Goal: Information Seeking & Learning: Find specific fact

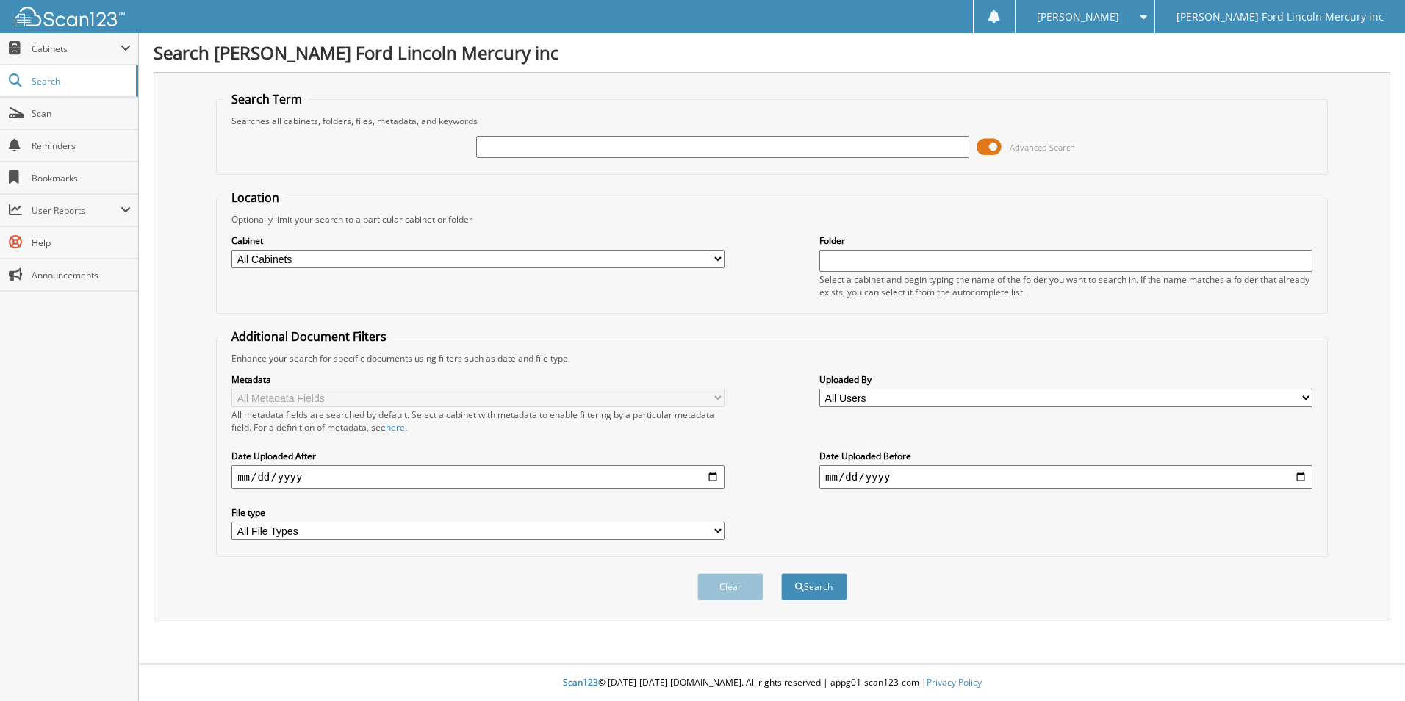
click at [549, 147] on input "text" at bounding box center [722, 147] width 493 height 22
type input "21672"
click at [781, 573] on button "Search" at bounding box center [814, 586] width 66 height 27
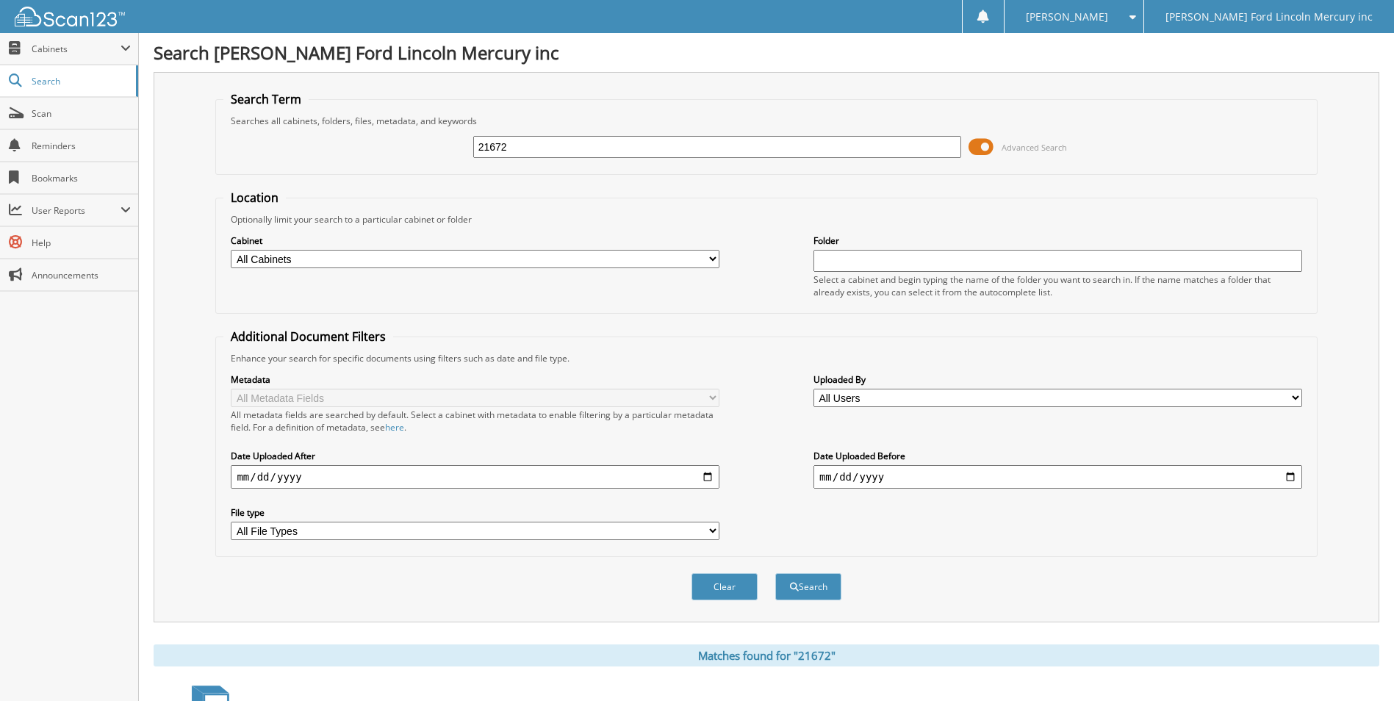
drag, startPoint x: 549, startPoint y: 154, endPoint x: 326, endPoint y: 153, distance: 222.7
click at [326, 153] on div "21672 Advanced Search" at bounding box center [766, 147] width 1086 height 40
click at [552, 157] on input "21672" at bounding box center [717, 147] width 489 height 22
drag, startPoint x: 554, startPoint y: 151, endPoint x: 316, endPoint y: 158, distance: 238.2
click at [311, 159] on div "21672 Advanced Search" at bounding box center [766, 147] width 1086 height 40
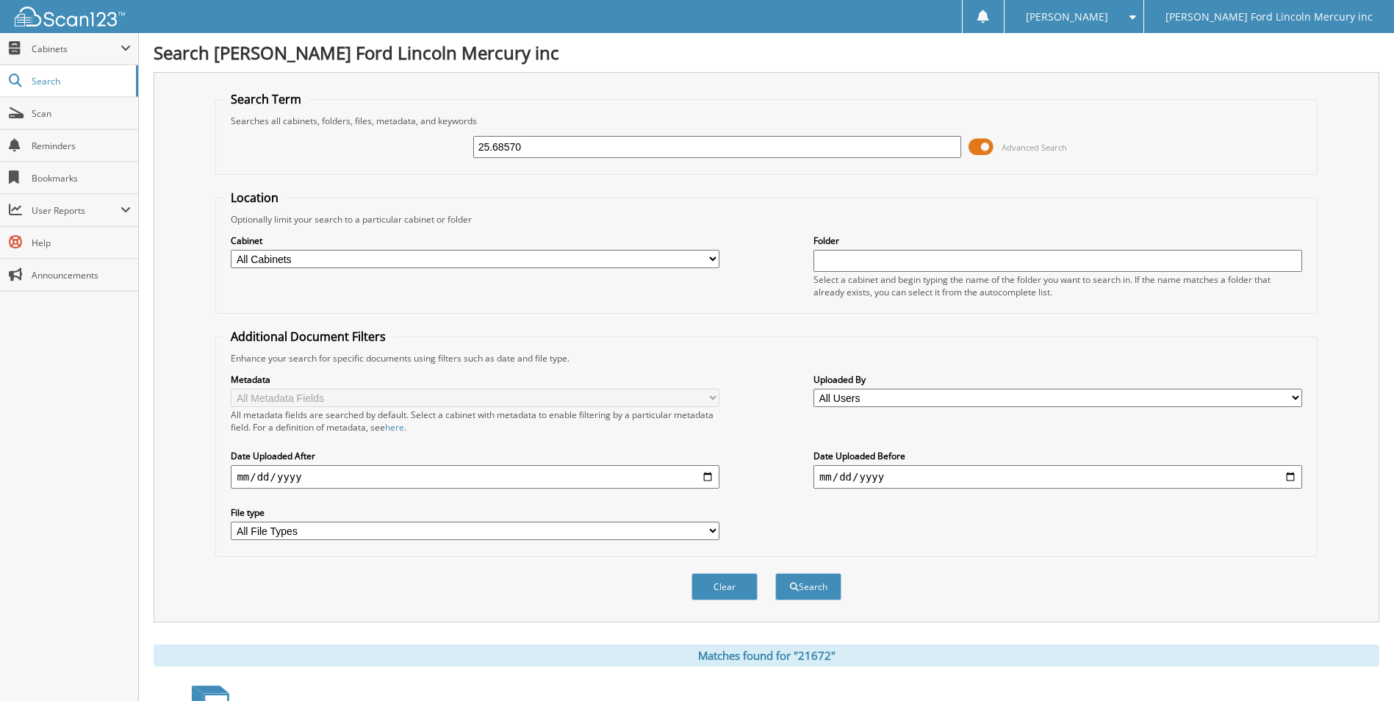
type input "25.68570"
click at [775, 573] on button "Search" at bounding box center [808, 586] width 66 height 27
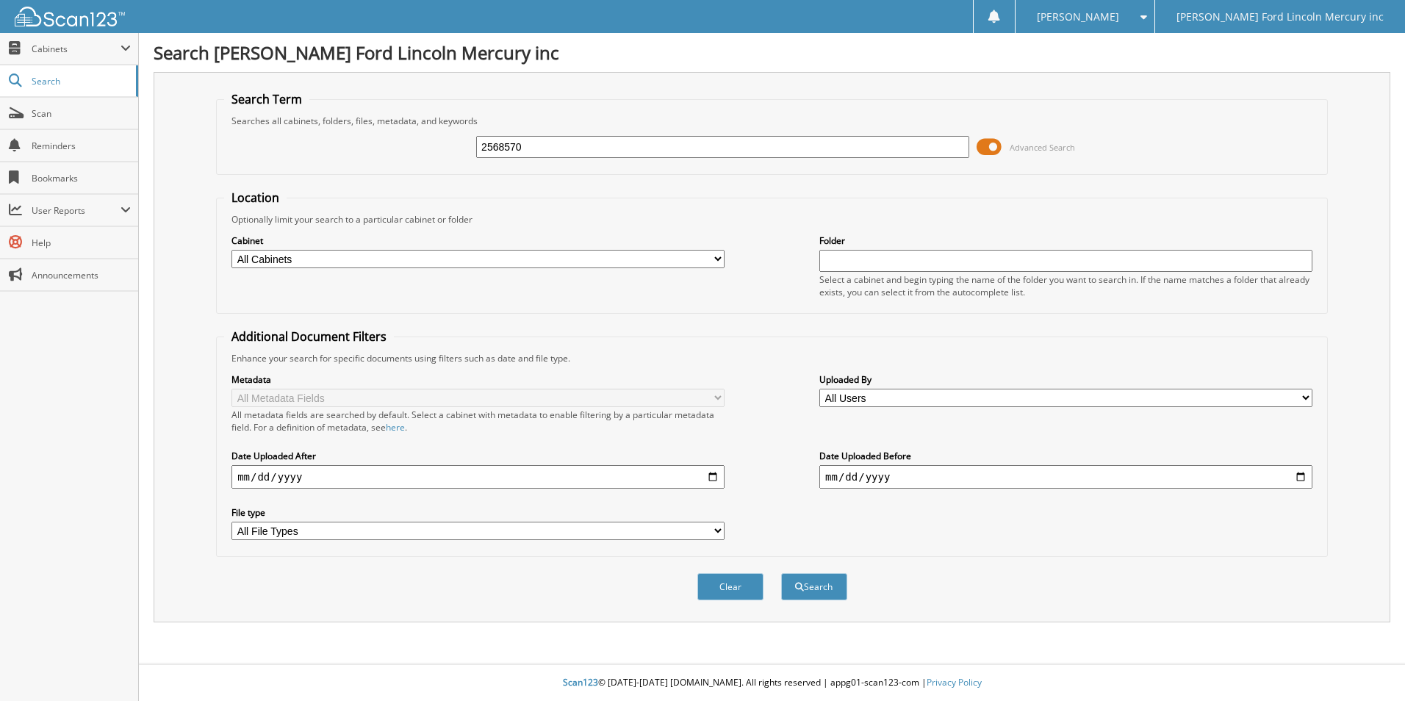
type input "2568570"
click at [781, 573] on button "Search" at bounding box center [814, 586] width 66 height 27
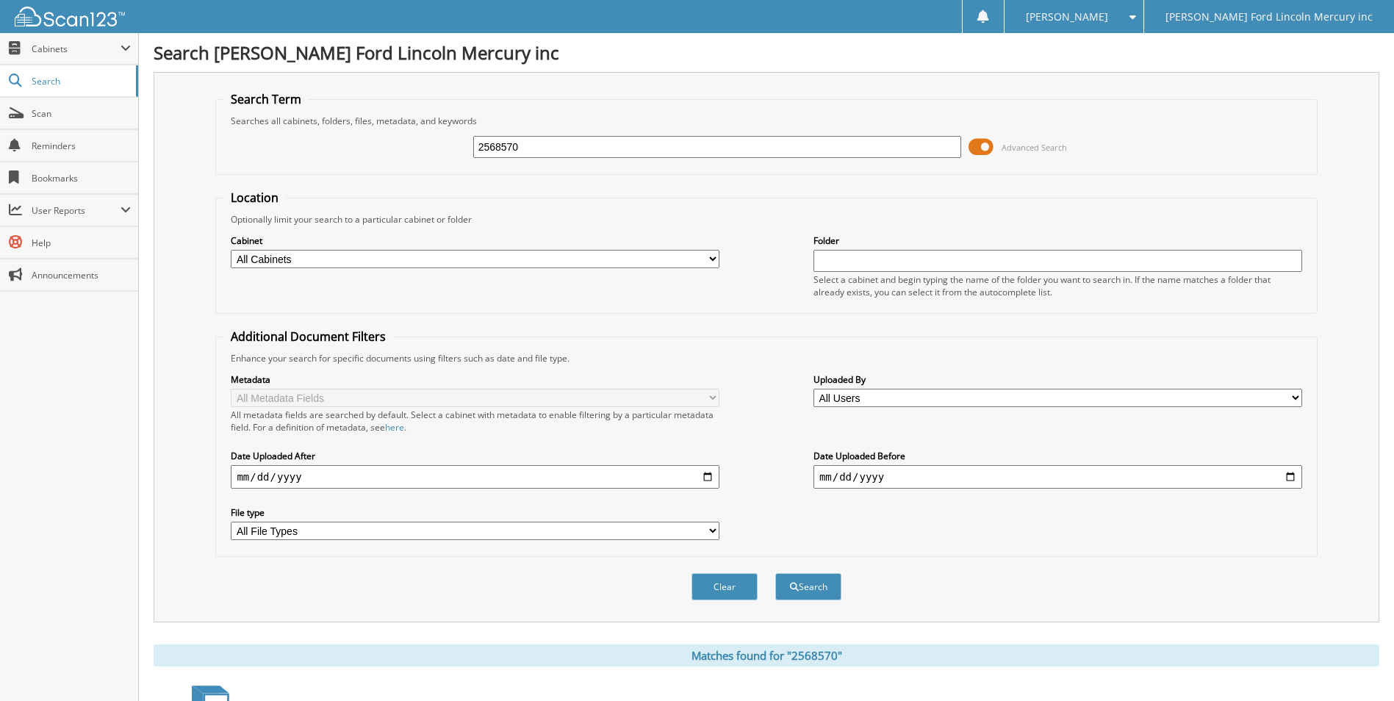
drag, startPoint x: 530, startPoint y: 151, endPoint x: 334, endPoint y: 167, distance: 196.9
click at [334, 167] on fieldset "Search Term Searches all cabinets, folders, files, metadata, and keywords 25685…" at bounding box center [766, 133] width 1102 height 84
type input "25.65886"
click at [775, 573] on button "Search" at bounding box center [808, 586] width 66 height 27
drag, startPoint x: 492, startPoint y: 148, endPoint x: 424, endPoint y: 151, distance: 68.4
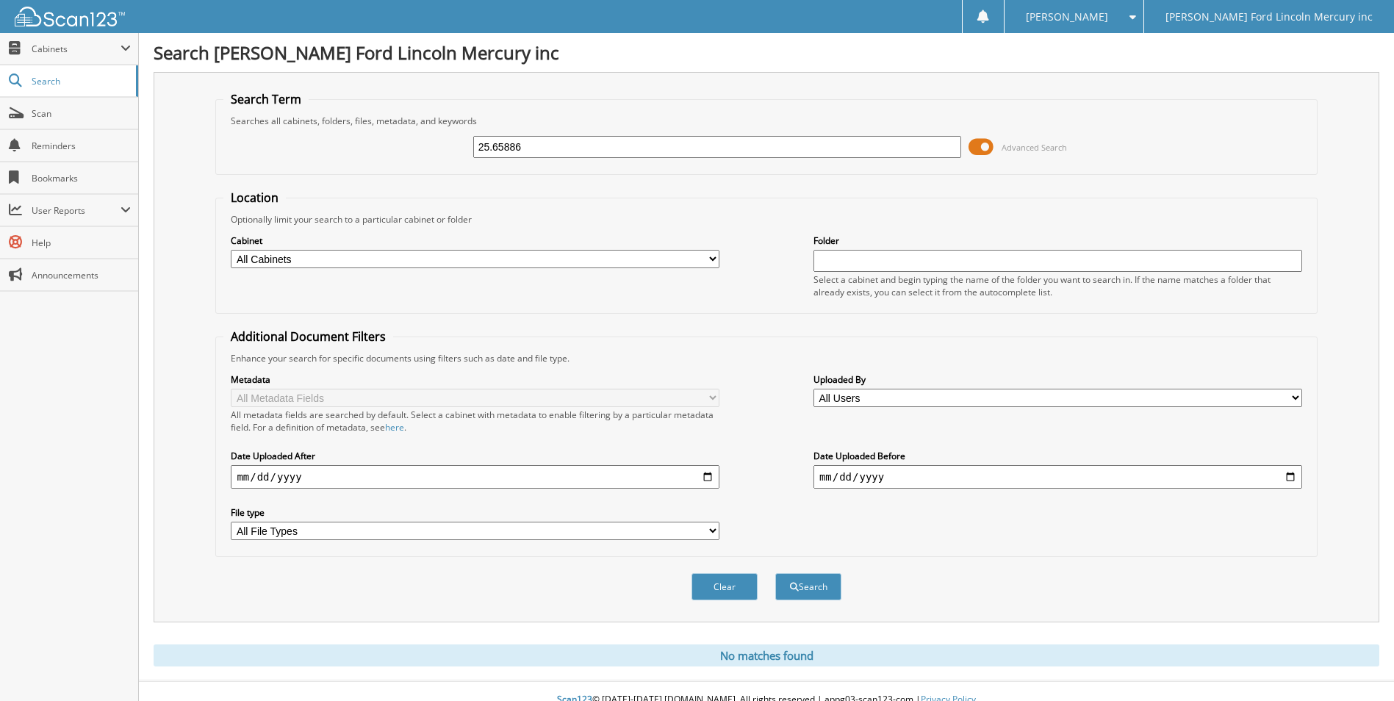
click at [424, 151] on div "25.65886 Advanced Search" at bounding box center [766, 147] width 1086 height 40
type input "65886"
click at [775, 573] on button "Search" at bounding box center [808, 586] width 66 height 27
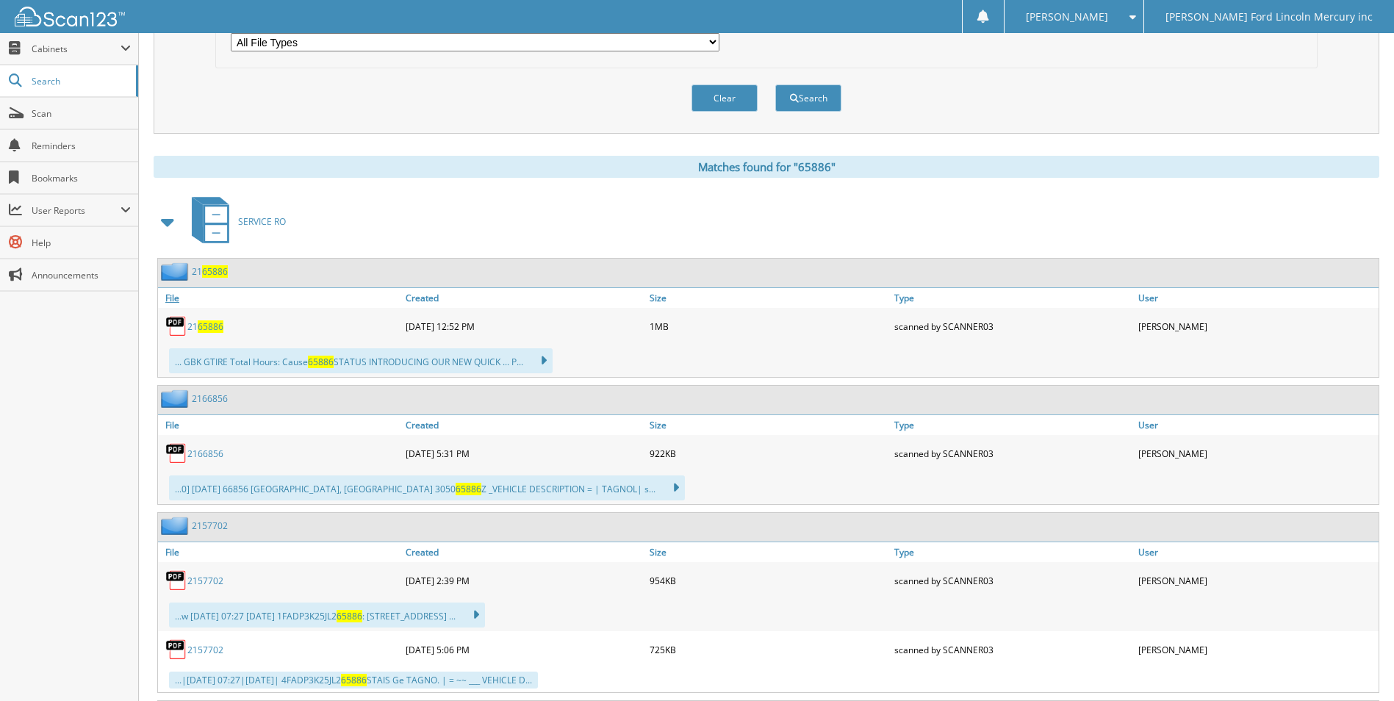
scroll to position [514, 0]
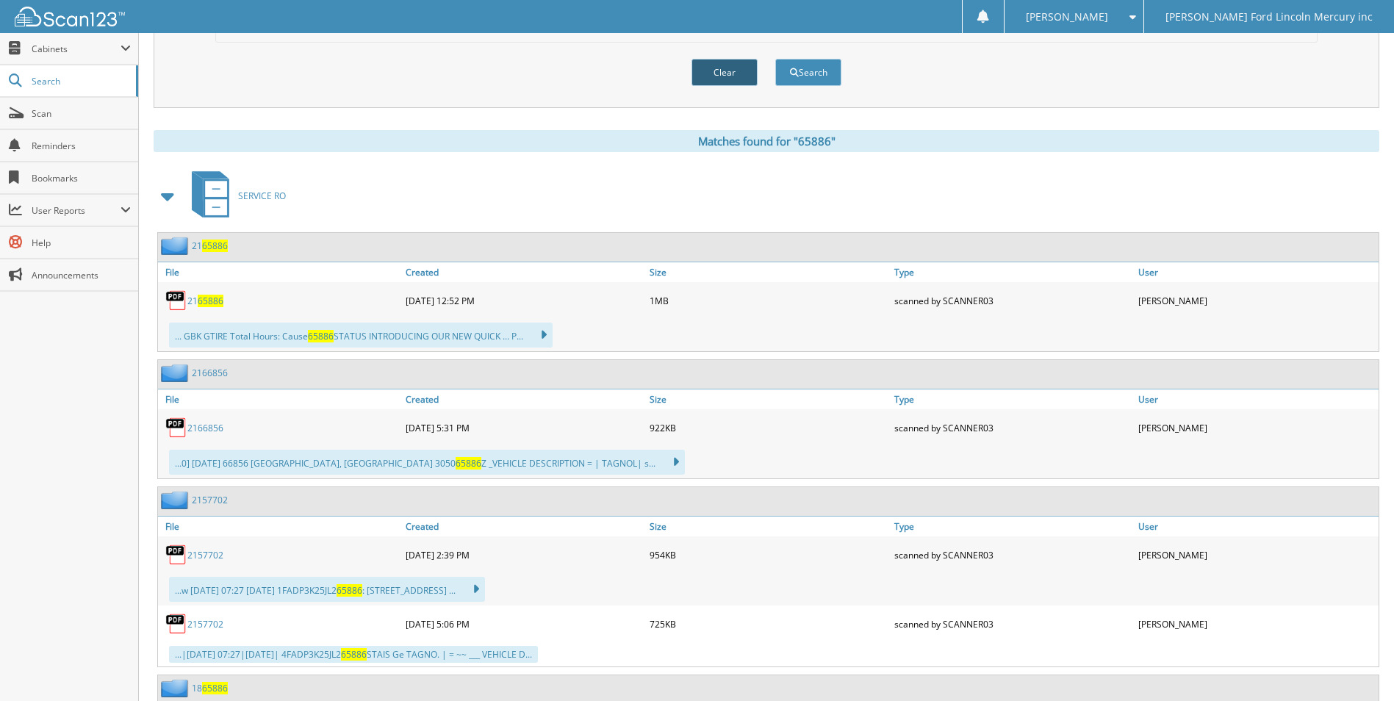
click at [748, 76] on button "Clear" at bounding box center [725, 72] width 66 height 27
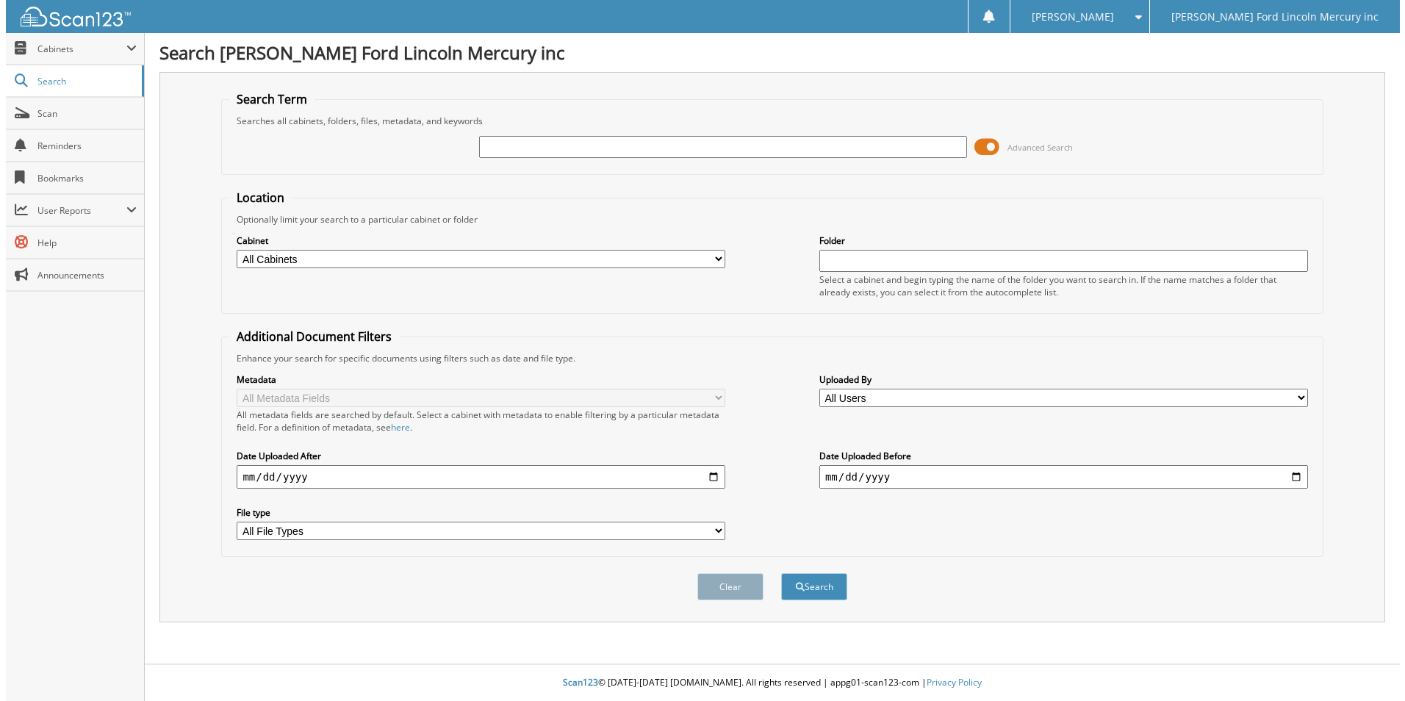
scroll to position [0, 0]
click at [612, 151] on input "text" at bounding box center [722, 147] width 493 height 22
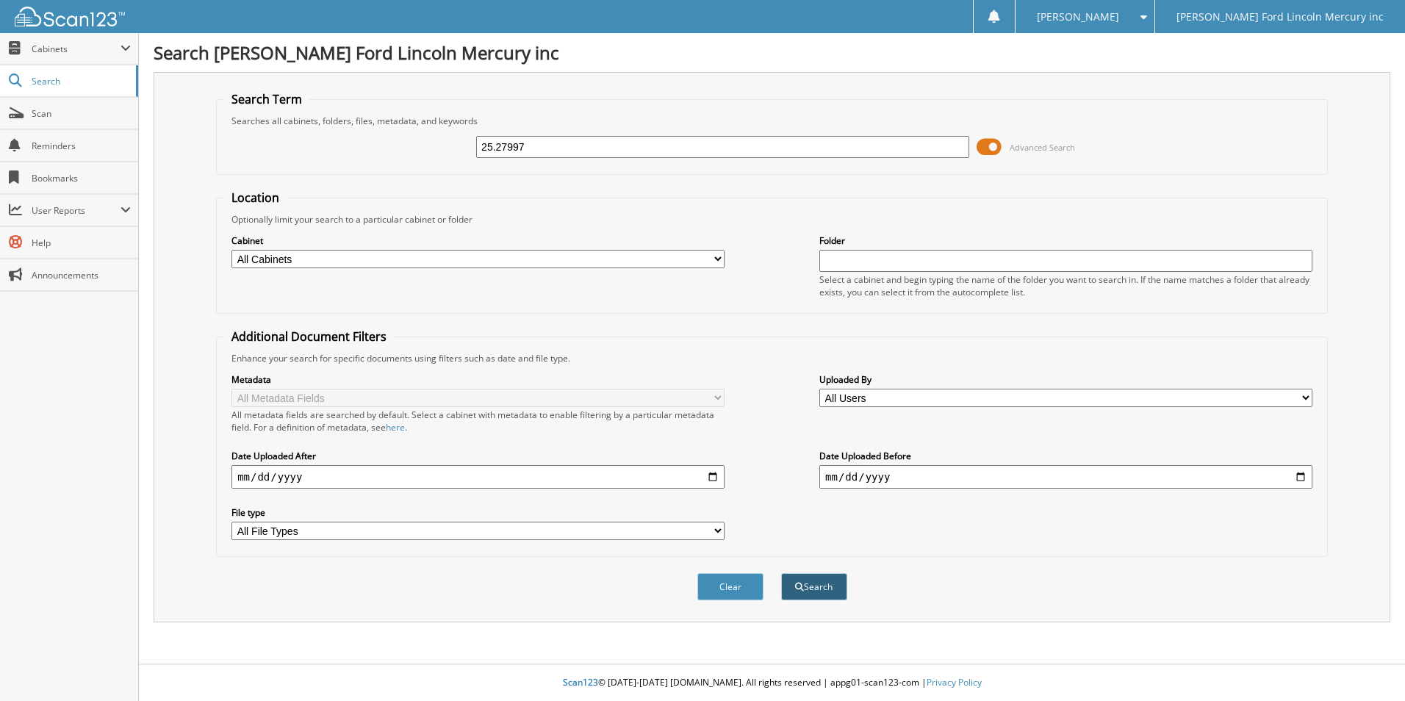
type input "25.27997"
click at [795, 590] on span "submit" at bounding box center [799, 587] width 9 height 9
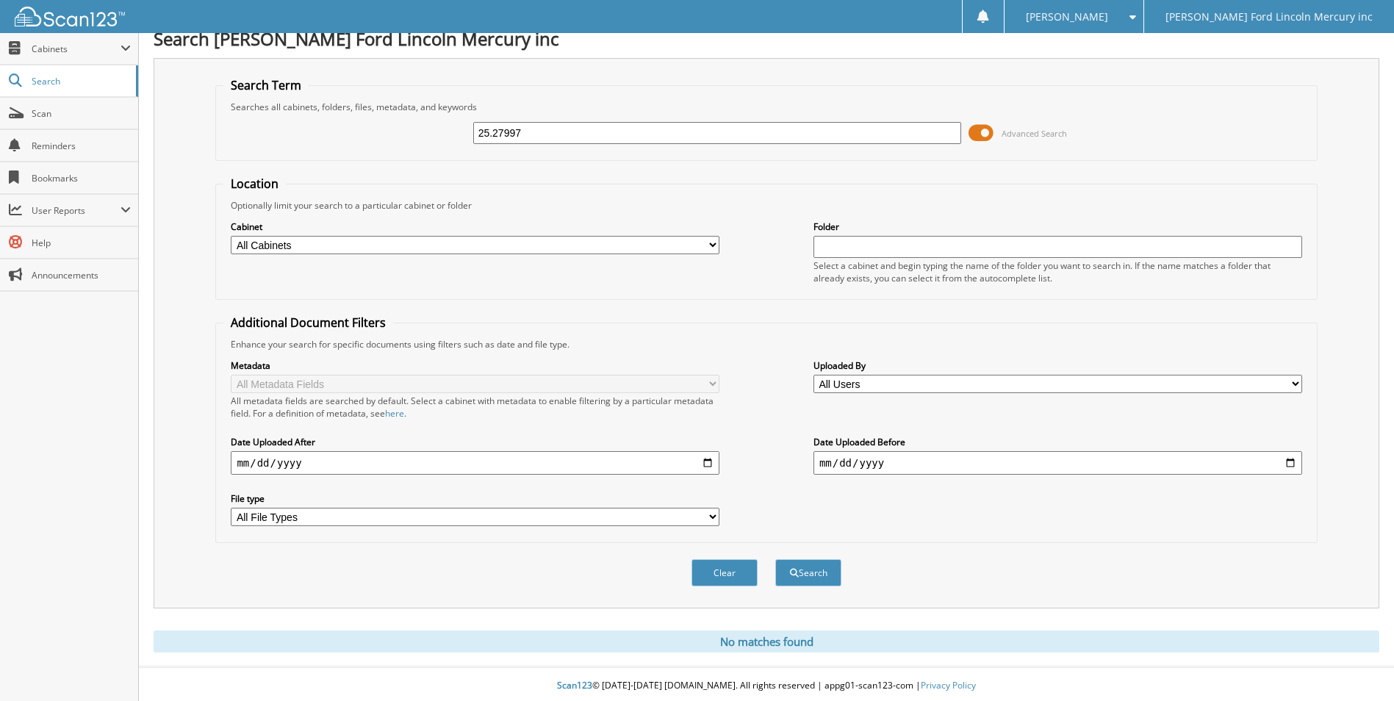
scroll to position [18, 0]
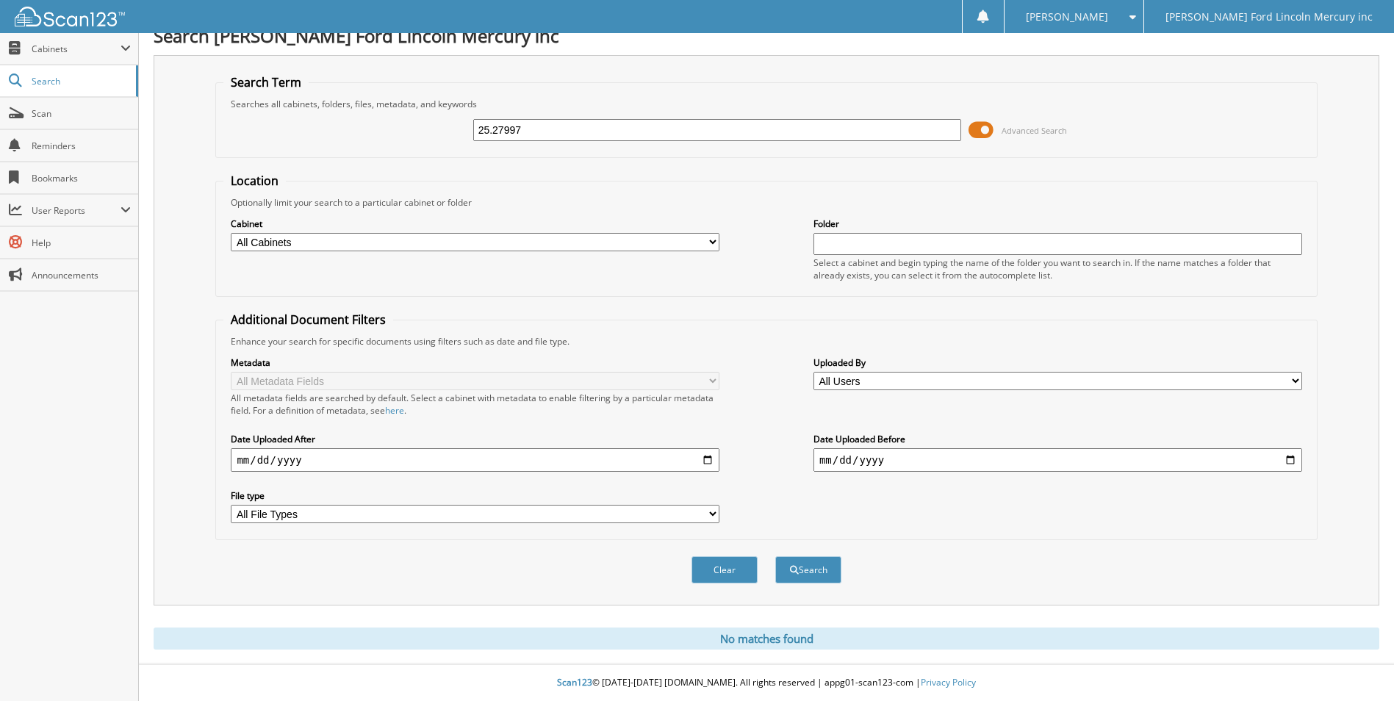
drag, startPoint x: 494, startPoint y: 131, endPoint x: 575, endPoint y: 118, distance: 82.6
click at [574, 119] on input "25.27997" at bounding box center [717, 130] width 489 height 22
type input "25.72994"
click at [775, 556] on button "Search" at bounding box center [808, 569] width 66 height 27
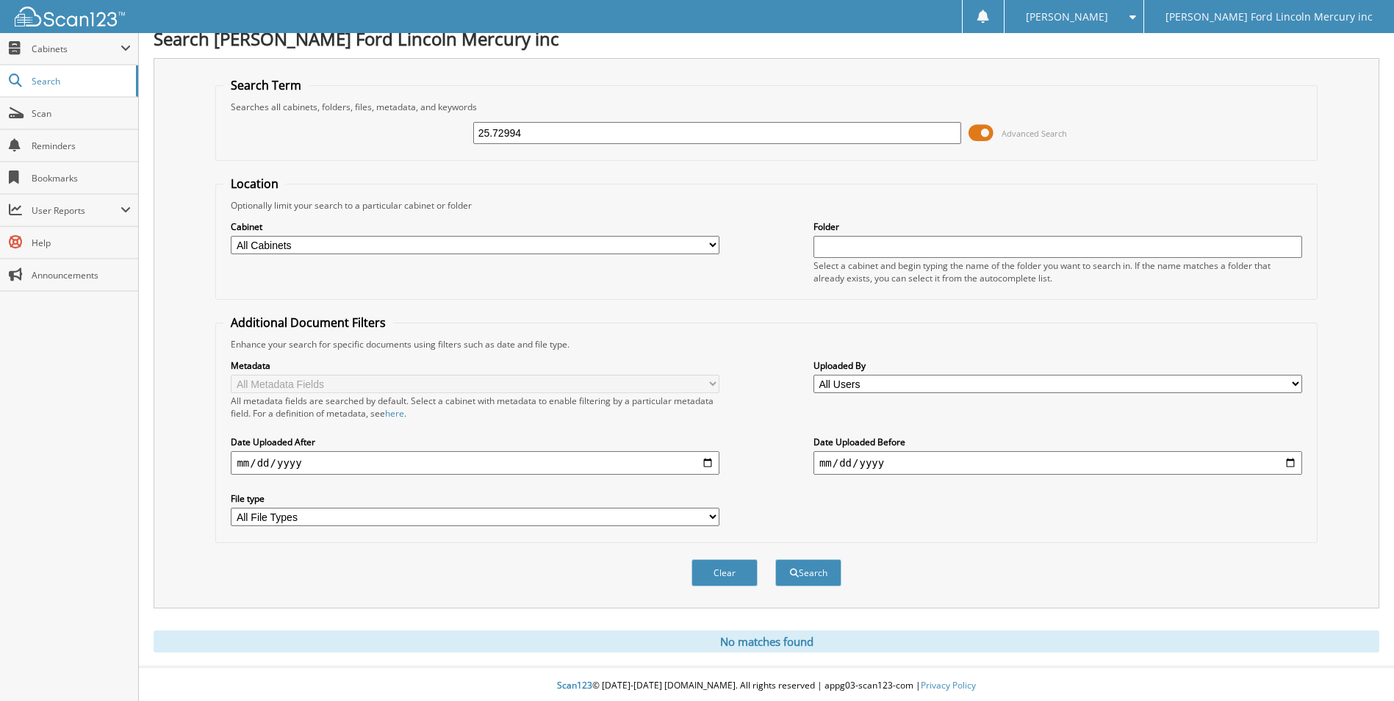
scroll to position [18, 0]
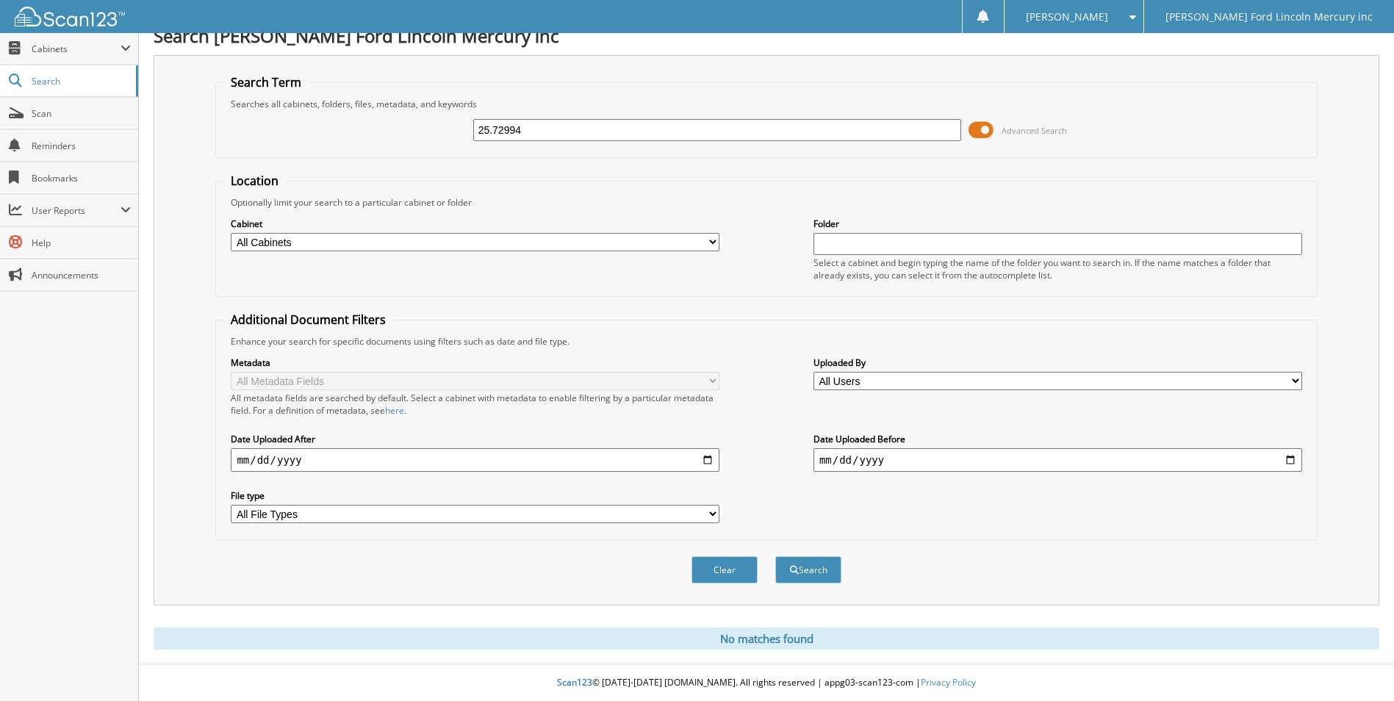
click at [526, 130] on input "25.72994" at bounding box center [717, 130] width 489 height 22
type input "25.72944"
click at [775, 556] on button "Search" at bounding box center [808, 569] width 66 height 27
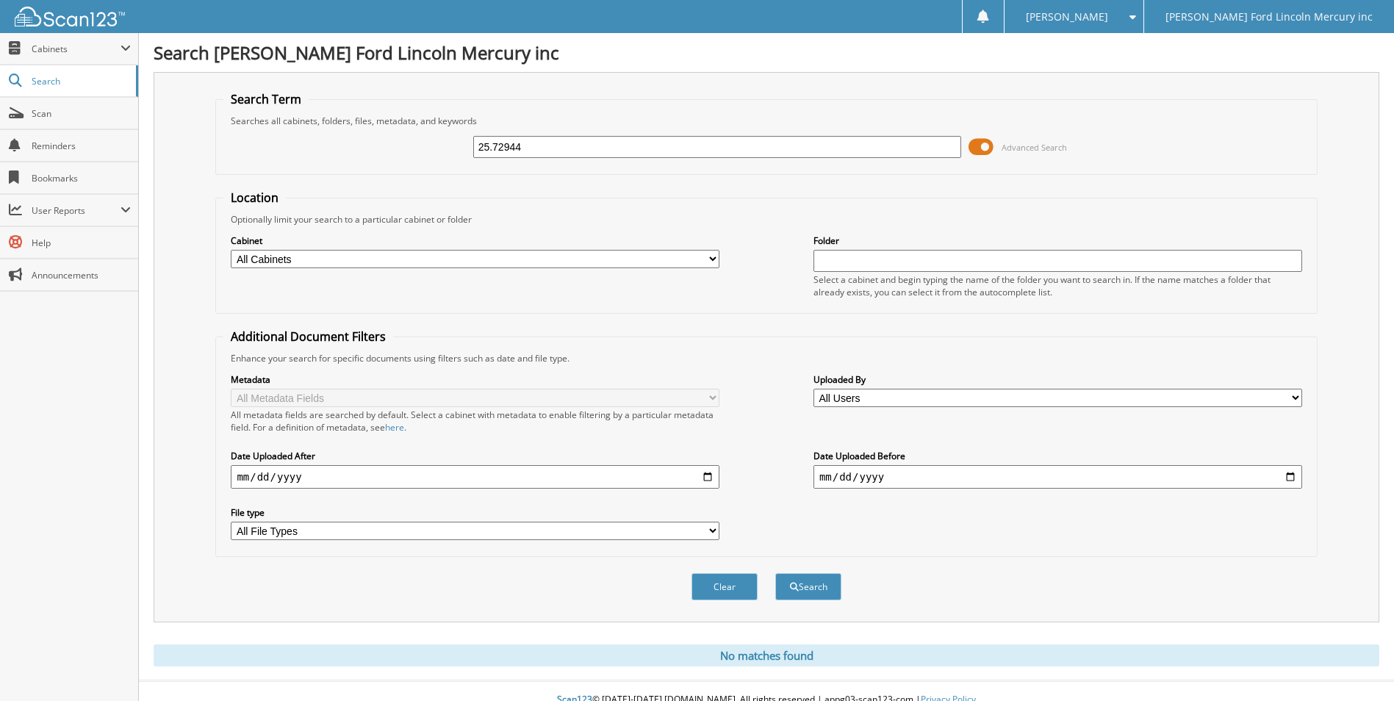
drag, startPoint x: 492, startPoint y: 144, endPoint x: 567, endPoint y: 146, distance: 75.7
click at [567, 146] on input "25.72944" at bounding box center [717, 147] width 489 height 22
type input "25.56846"
click at [775, 573] on button "Search" at bounding box center [808, 586] width 66 height 27
drag, startPoint x: 13, startPoint y: 622, endPoint x: 121, endPoint y: 556, distance: 126.7
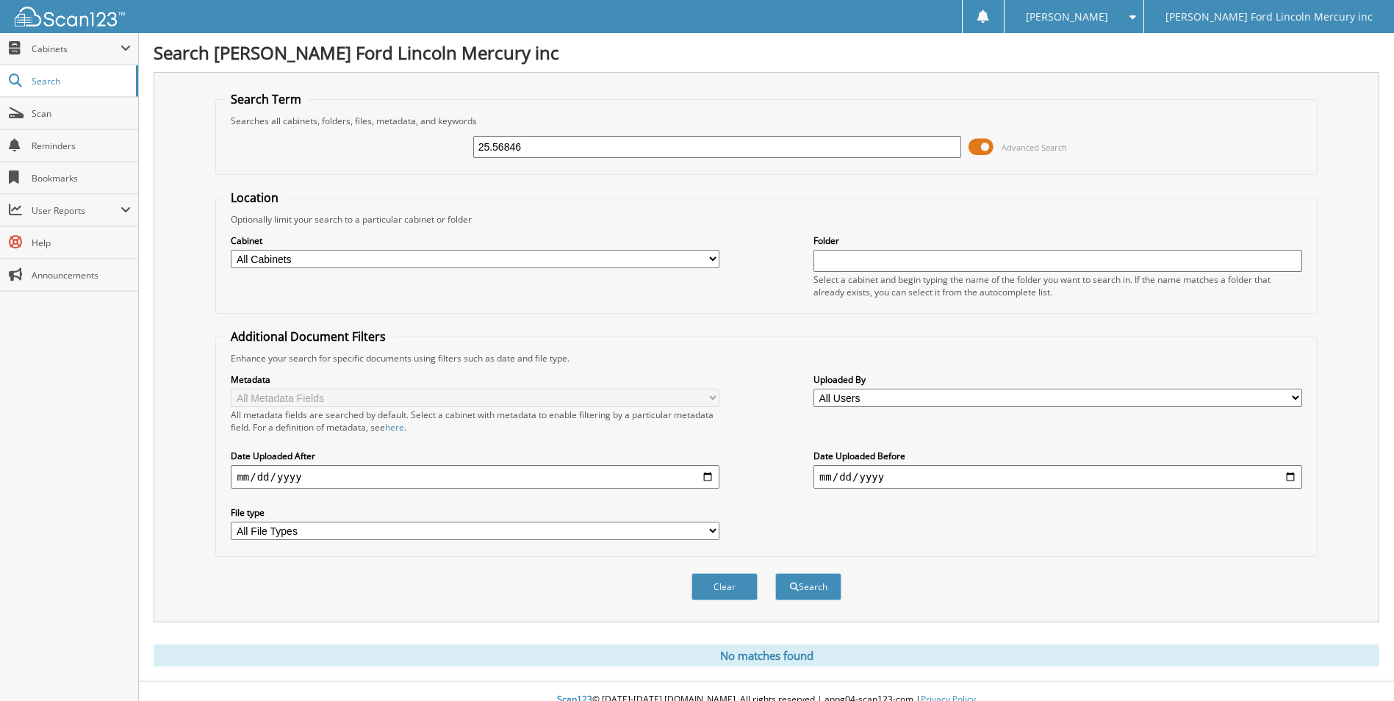
click at [121, 556] on div "Close Cabinets My Company Email Addresses Search Scan" at bounding box center [69, 367] width 139 height 668
drag, startPoint x: 495, startPoint y: 148, endPoint x: 600, endPoint y: 141, distance: 105.3
click at [600, 141] on input "25.56846" at bounding box center [717, 147] width 489 height 22
type input "25.74415"
click at [775, 573] on button "Search" at bounding box center [808, 586] width 66 height 27
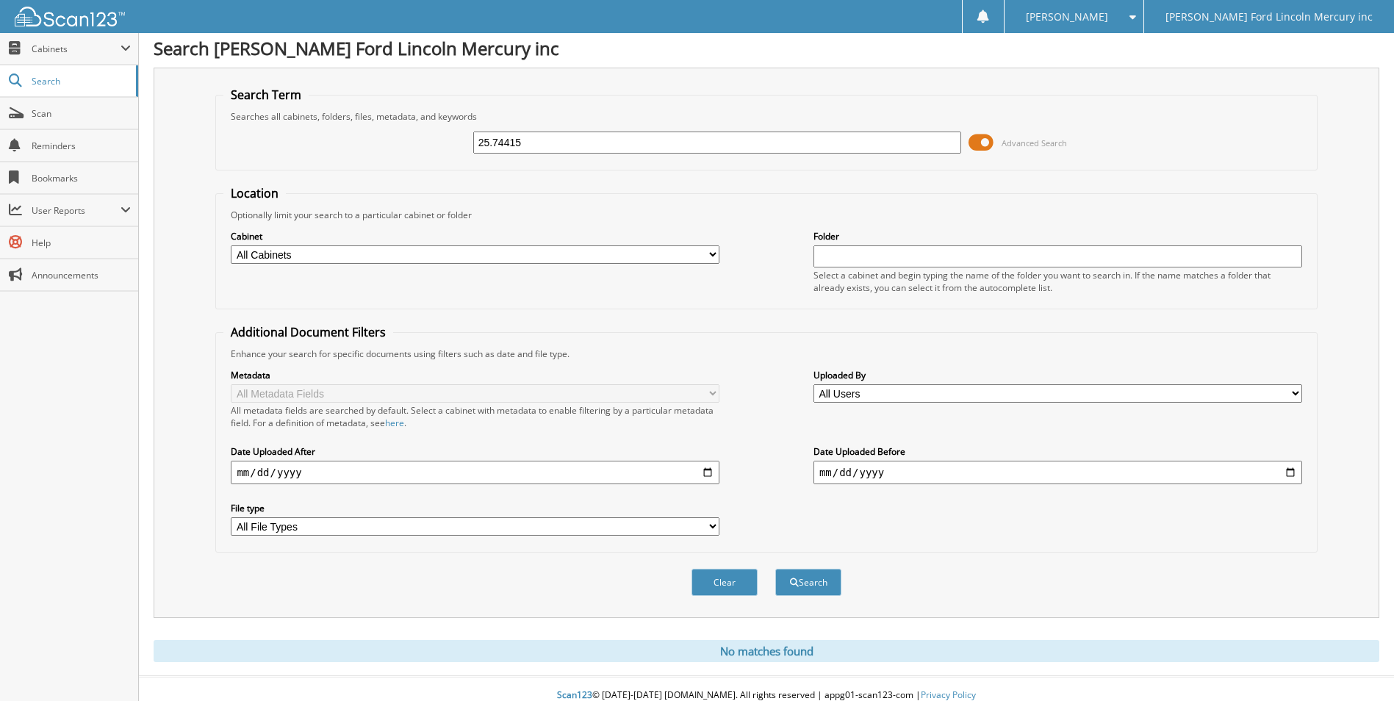
scroll to position [18, 0]
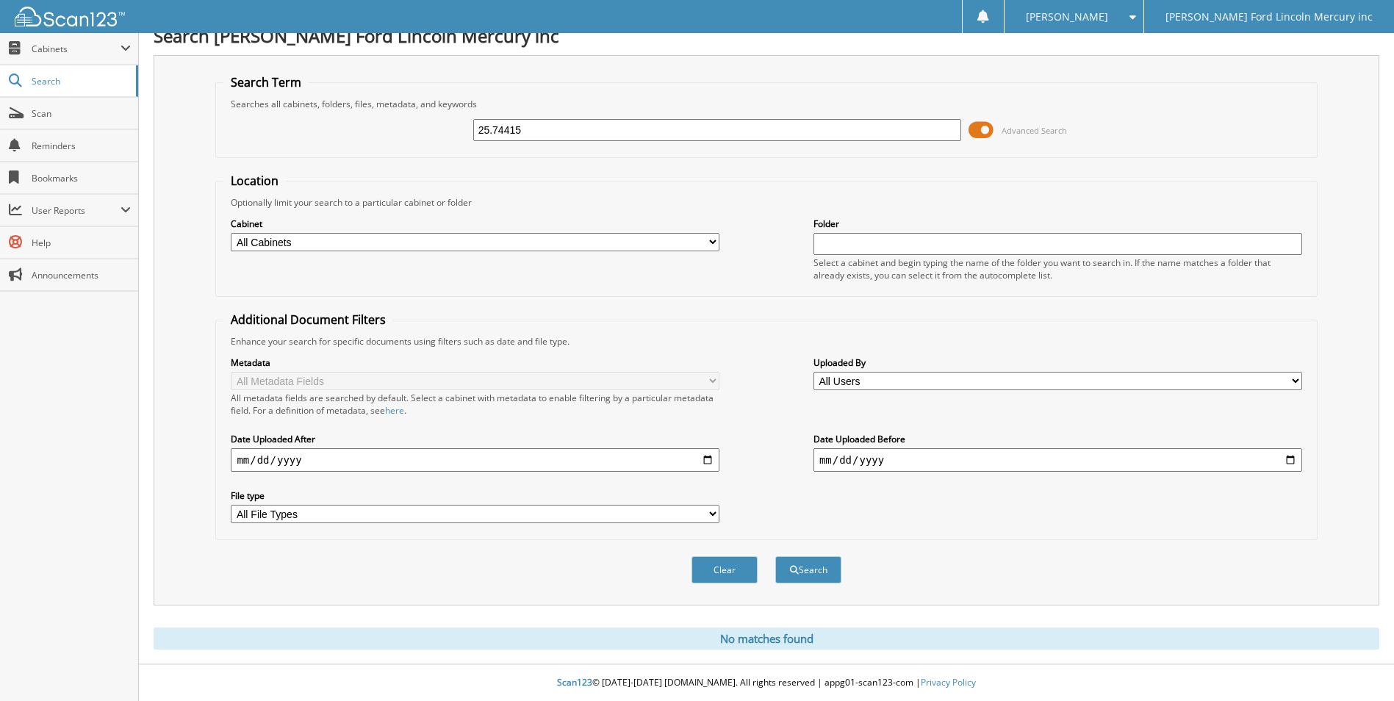
drag, startPoint x: 496, startPoint y: 131, endPoint x: 681, endPoint y: 161, distance: 186.9
click at [681, 161] on form "Search Term Searches all cabinets, folders, files, metadata, and keywords 25.74…" at bounding box center [766, 336] width 1102 height 525
type input "25.11470"
click at [775, 556] on button "Search" at bounding box center [808, 569] width 66 height 27
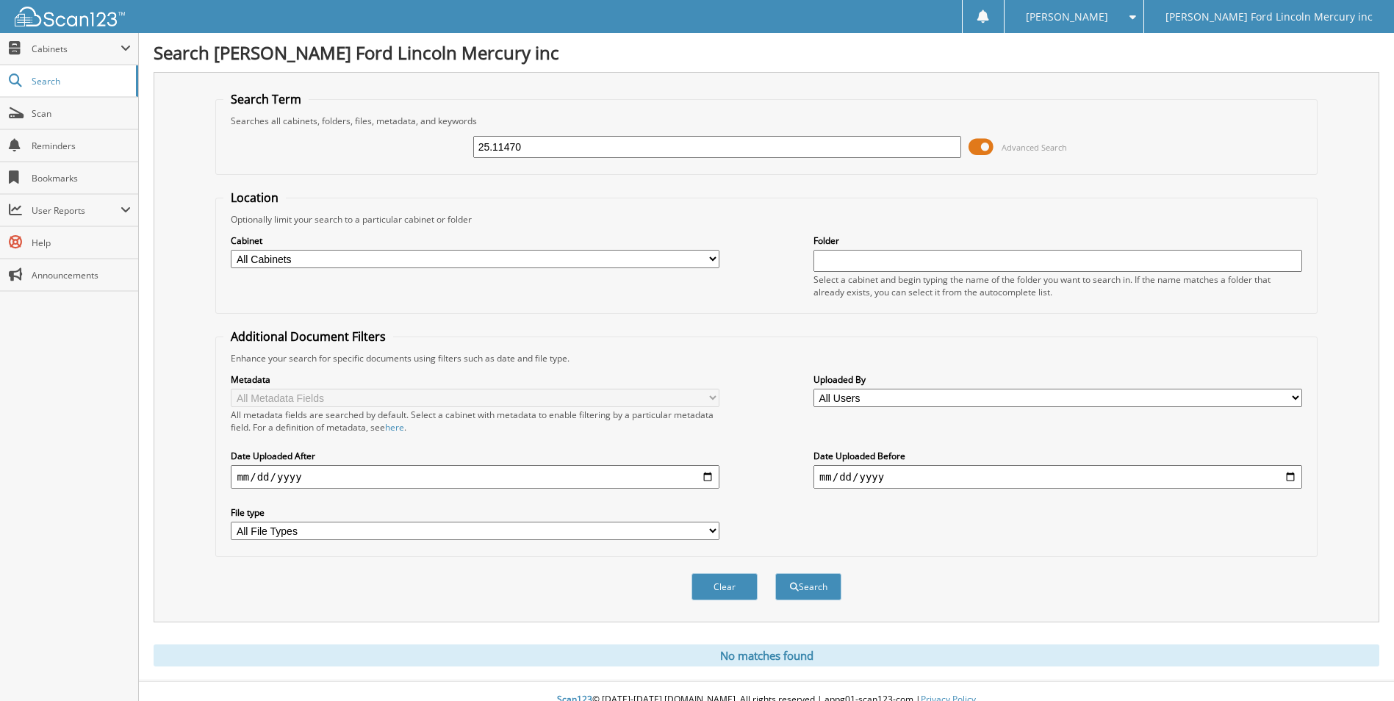
click at [532, 157] on input "25.11470" at bounding box center [717, 147] width 489 height 22
type input "25.69983"
click at [775, 573] on button "Search" at bounding box center [808, 586] width 66 height 27
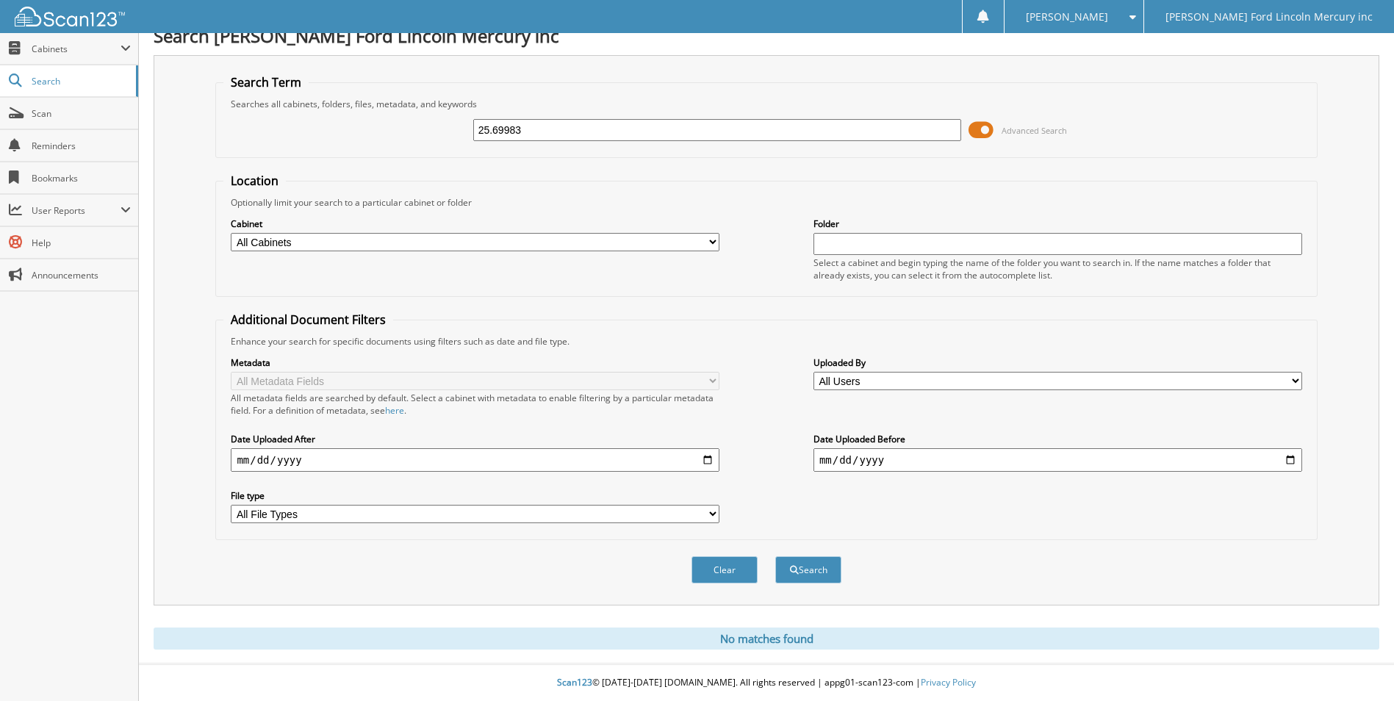
click at [982, 130] on span at bounding box center [981, 130] width 25 height 22
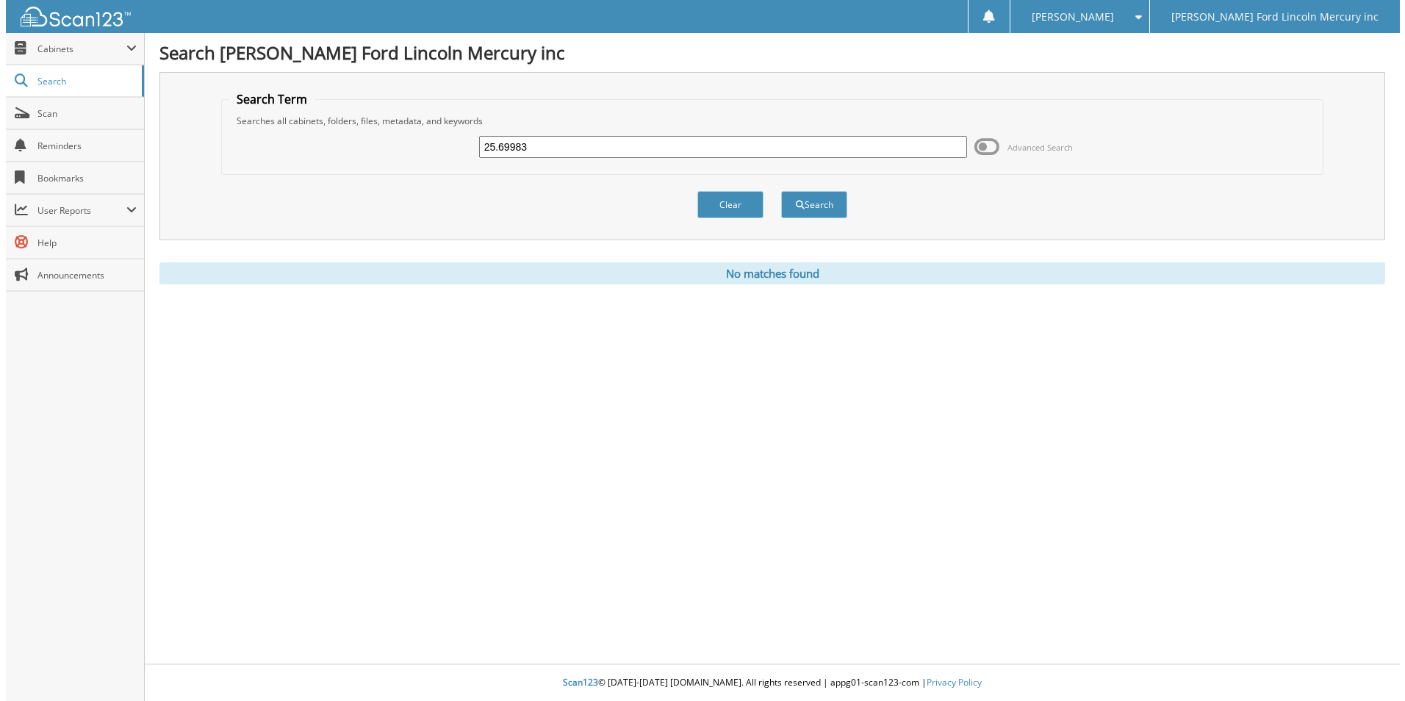
scroll to position [0, 0]
click at [817, 204] on button "Search" at bounding box center [814, 204] width 66 height 27
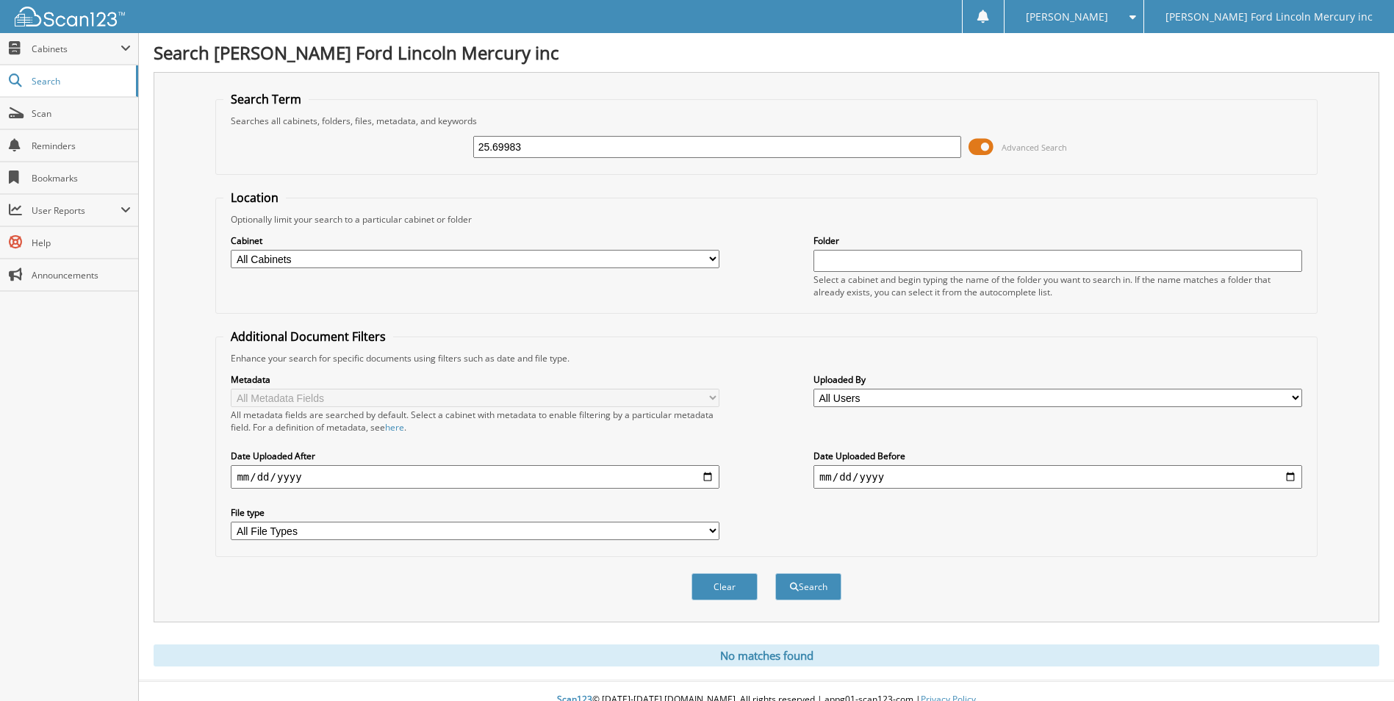
scroll to position [18, 0]
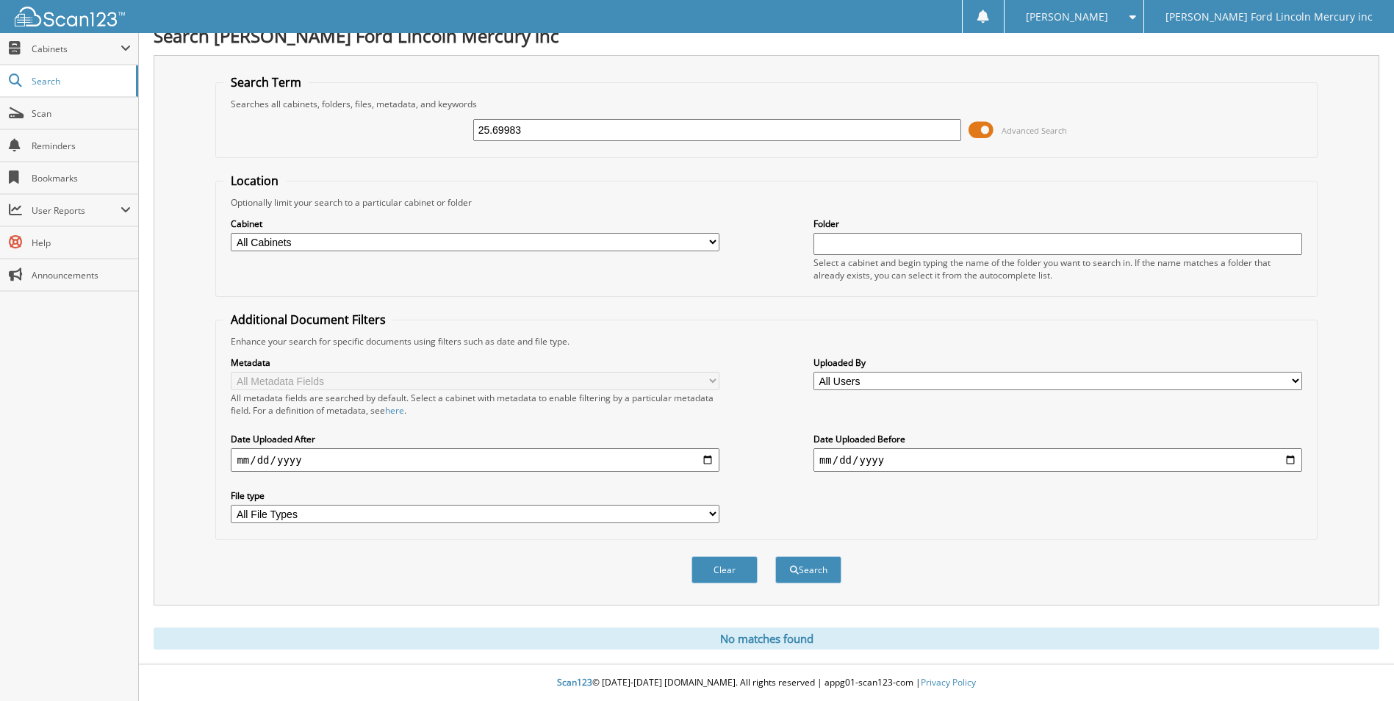
drag, startPoint x: 493, startPoint y: 128, endPoint x: 638, endPoint y: 145, distance: 145.8
click at [647, 132] on input "25.69983" at bounding box center [717, 130] width 489 height 22
type input "25.70363"
click at [775, 556] on button "Search" at bounding box center [808, 569] width 66 height 27
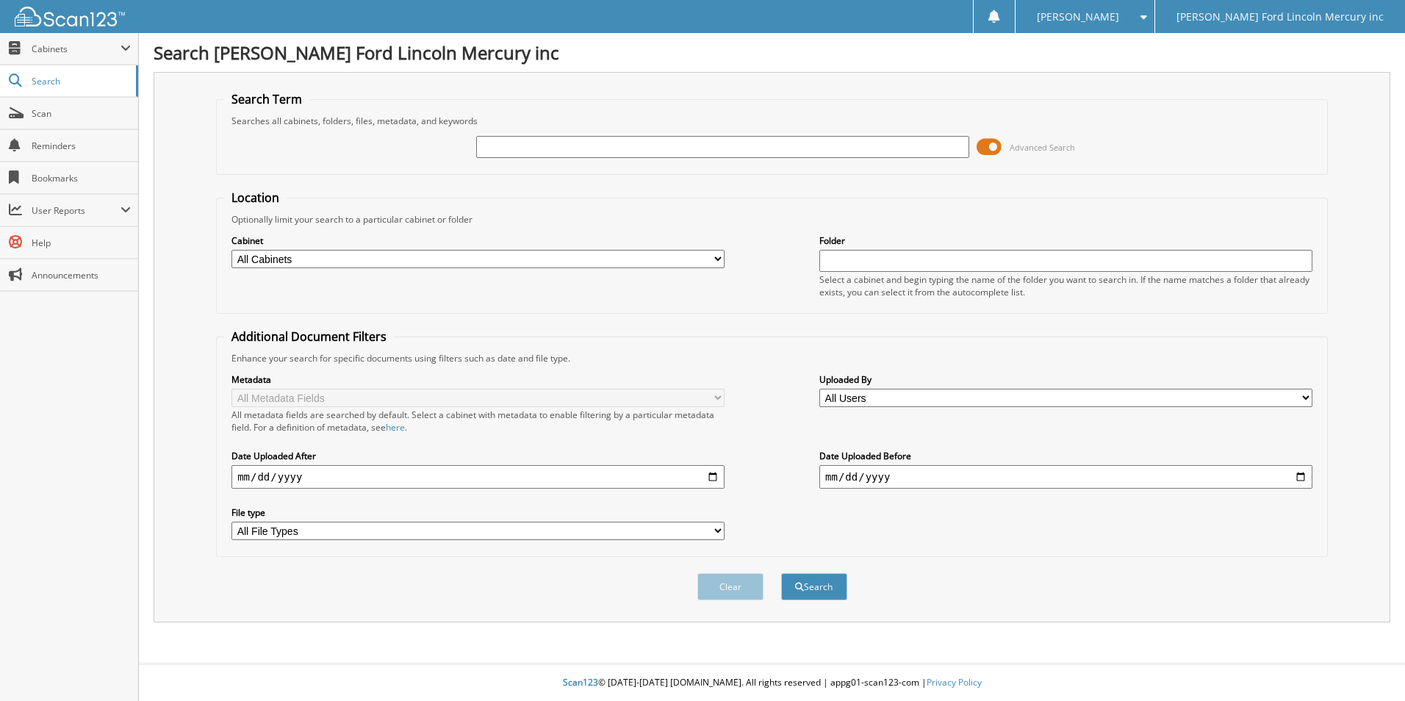
click at [650, 148] on input "text" at bounding box center [722, 147] width 493 height 22
type input "25.70363"
click at [781, 573] on button "Search" at bounding box center [814, 586] width 66 height 27
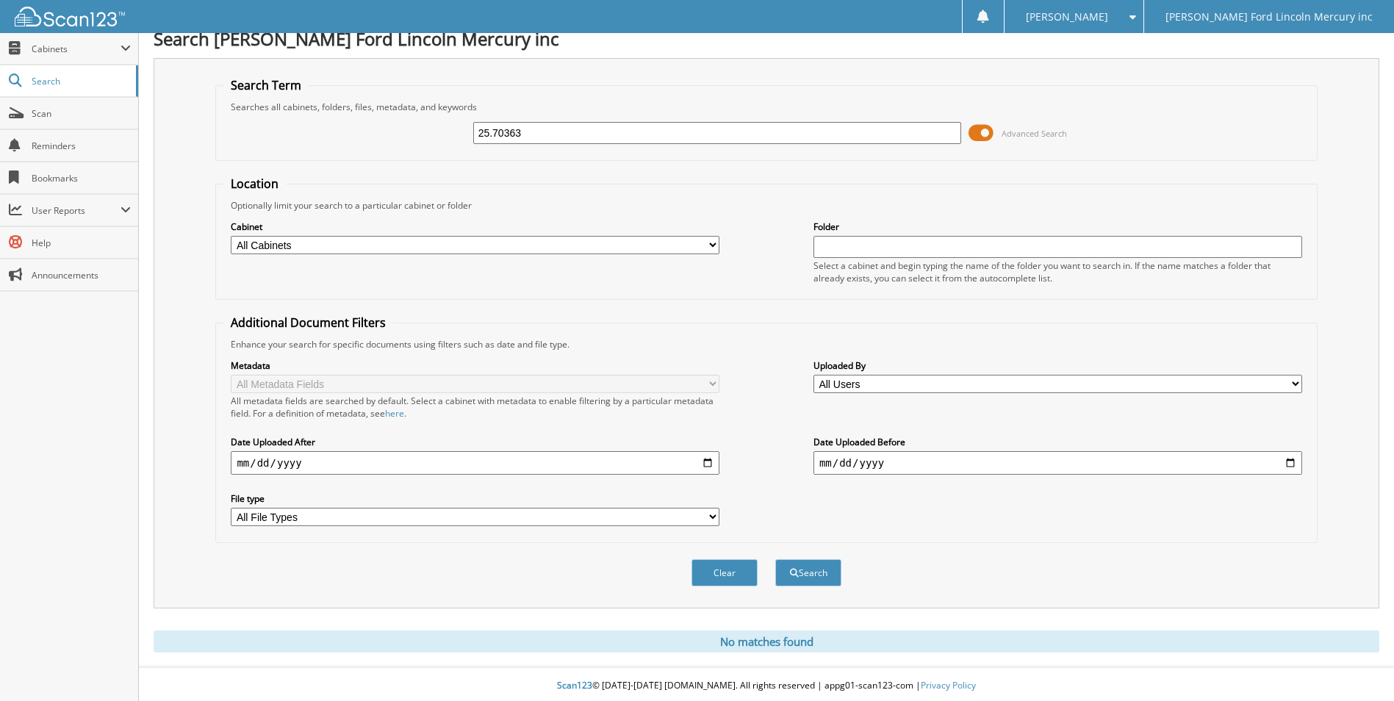
scroll to position [18, 0]
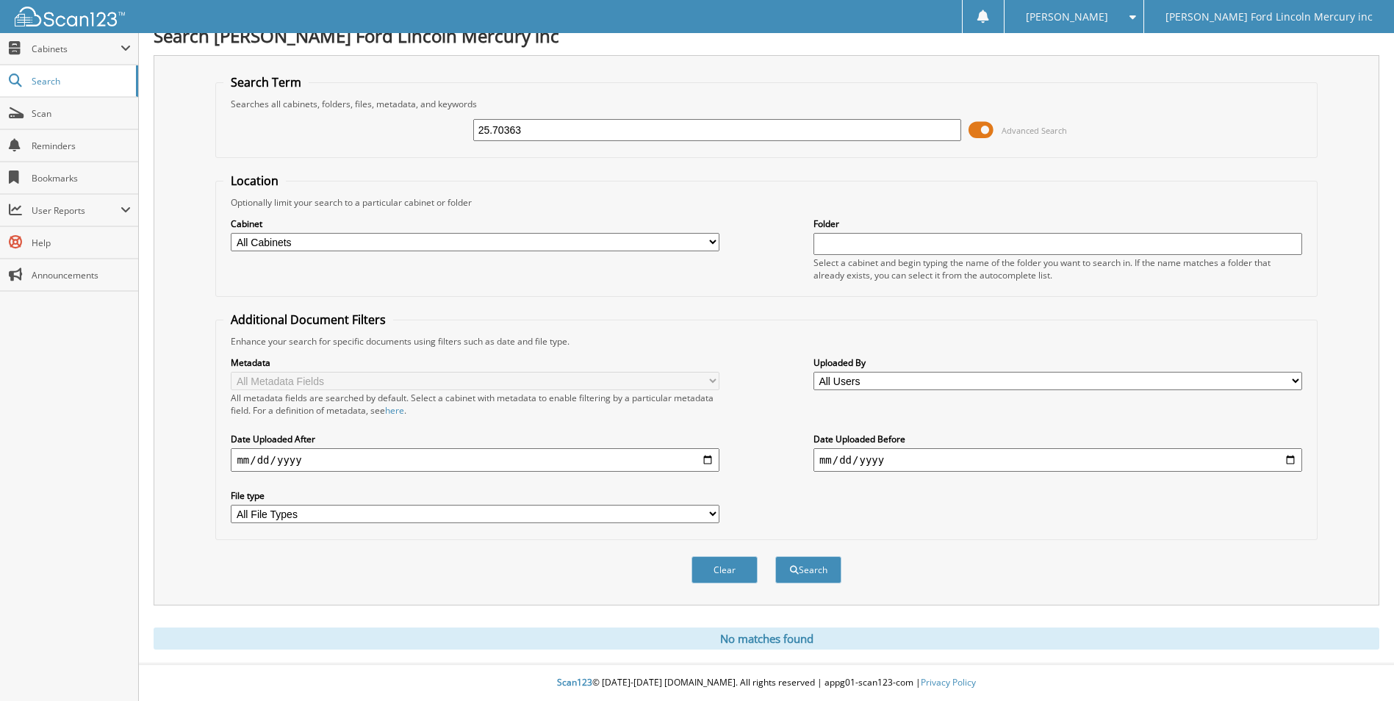
drag, startPoint x: 531, startPoint y: 131, endPoint x: 367, endPoint y: 136, distance: 164.0
click at [367, 136] on div "25.70363 Advanced Search" at bounding box center [766, 130] width 1086 height 40
type input "25.67790"
click at [775, 556] on button "Search" at bounding box center [808, 569] width 66 height 27
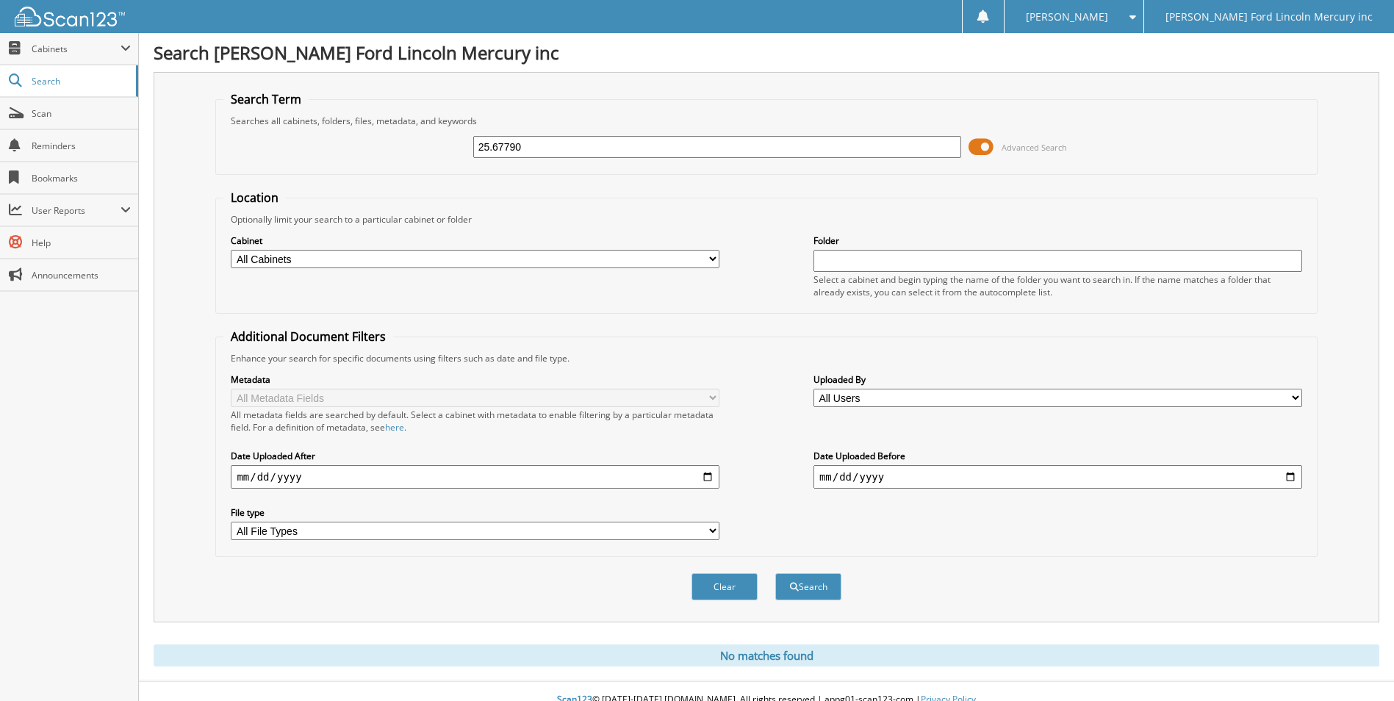
scroll to position [18, 0]
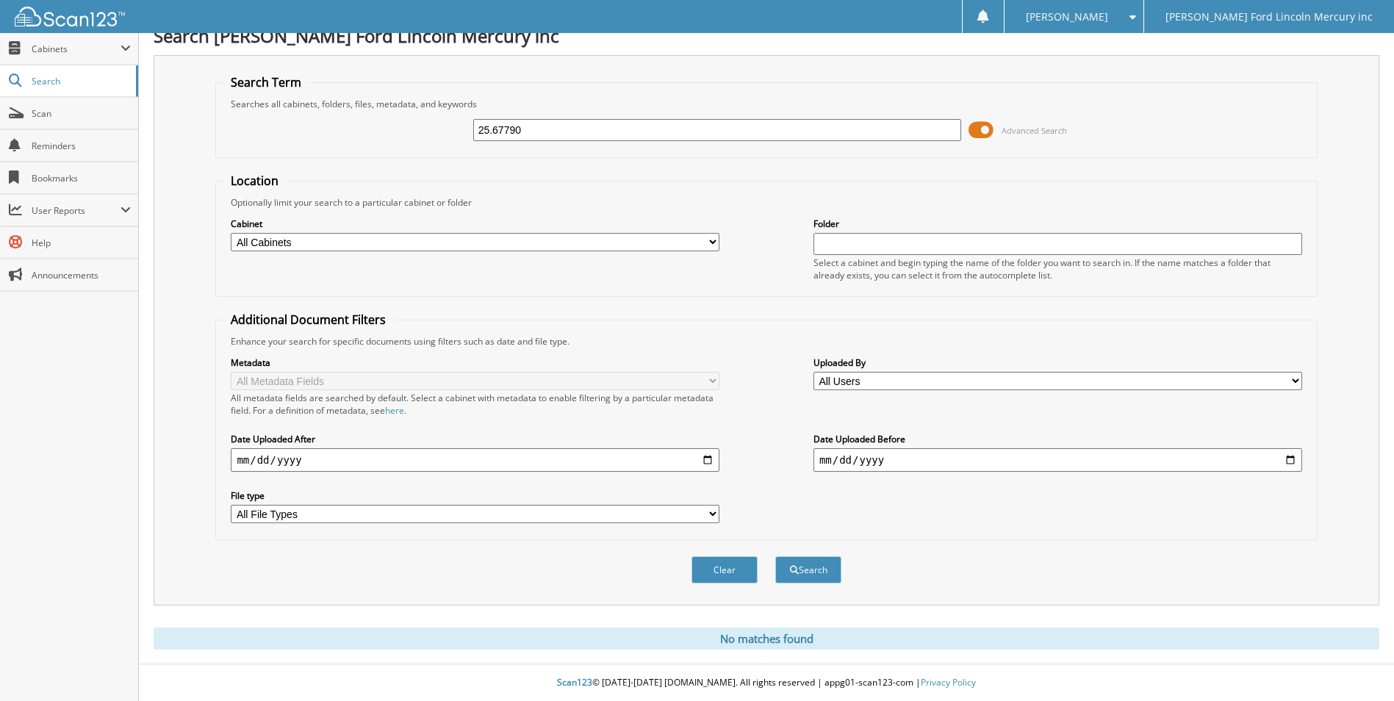
drag, startPoint x: 495, startPoint y: 128, endPoint x: 805, endPoint y: 123, distance: 310.2
click at [805, 123] on input "25.67790" at bounding box center [717, 130] width 489 height 22
type input "25.11510"
click at [775, 556] on button "Search" at bounding box center [808, 569] width 66 height 27
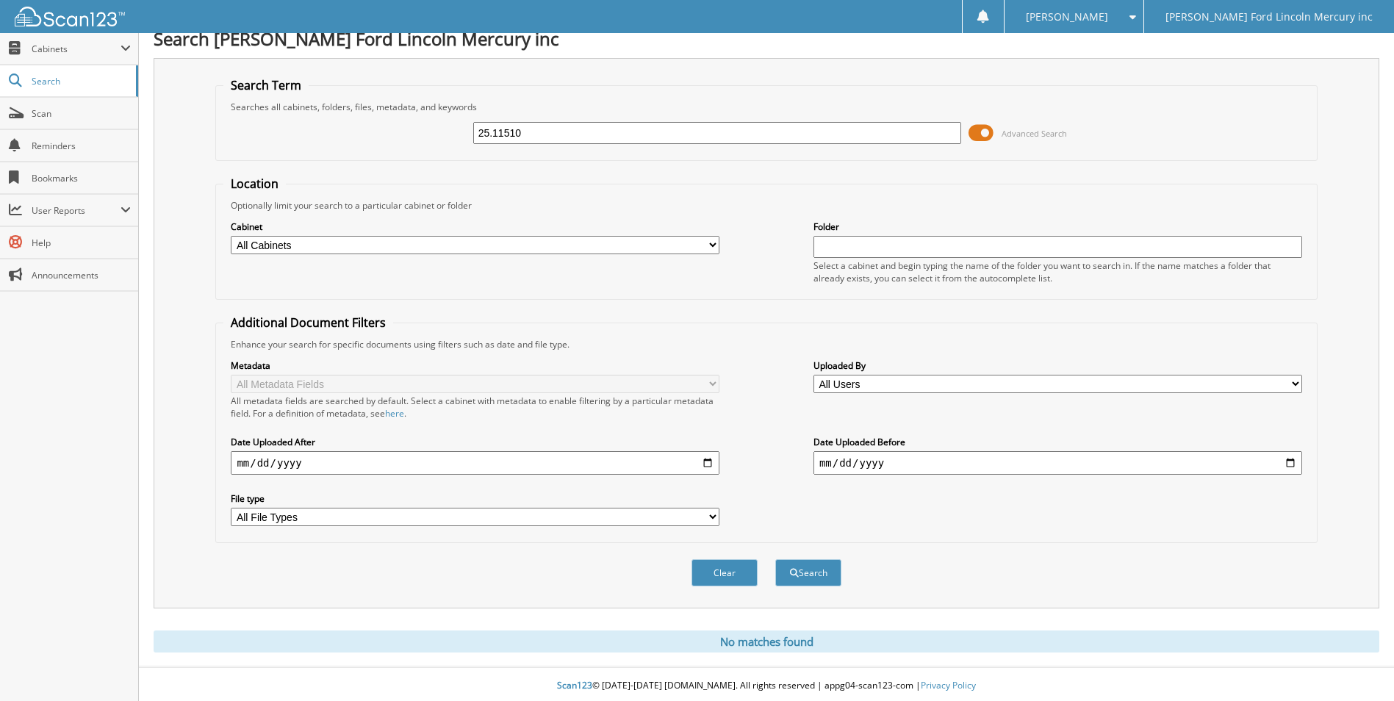
scroll to position [18, 0]
